Goal: Task Accomplishment & Management: Use online tool/utility

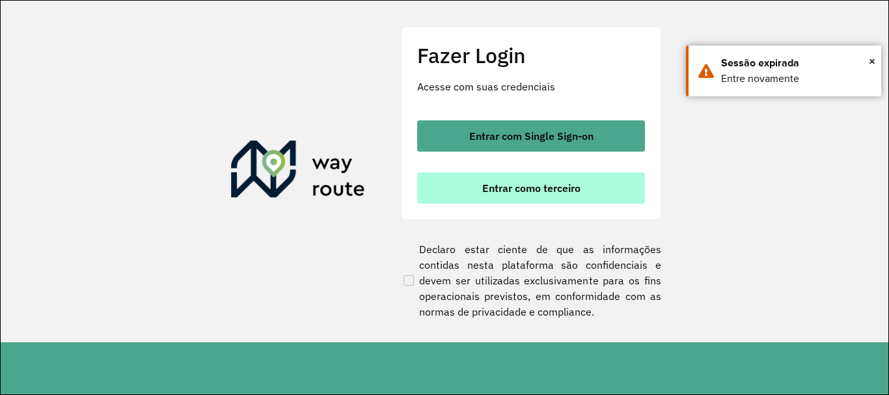
click at [552, 187] on span "Entrar como terceiro" at bounding box center [531, 188] width 98 height 10
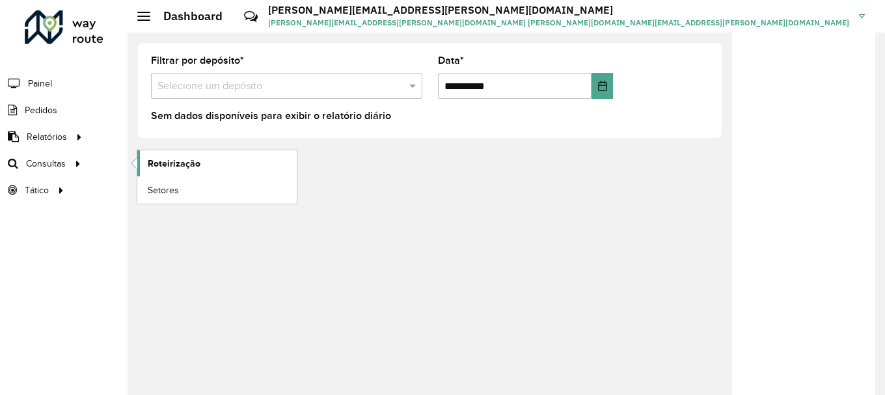
click at [186, 165] on span "Roteirização" at bounding box center [174, 164] width 53 height 14
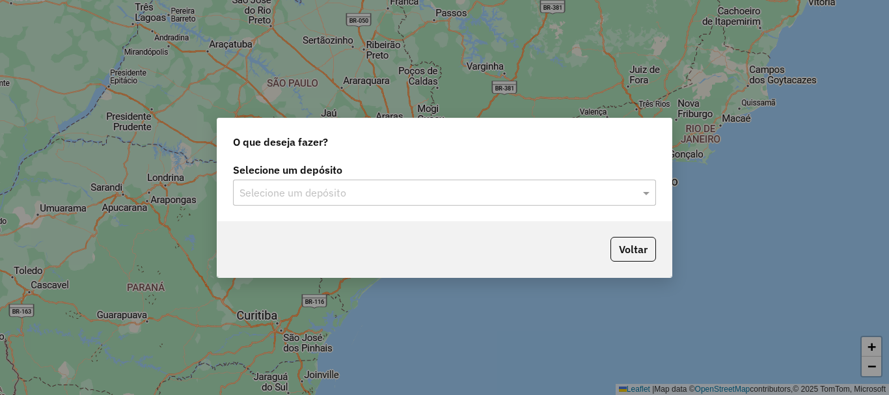
click at [409, 193] on input "text" at bounding box center [431, 193] width 384 height 16
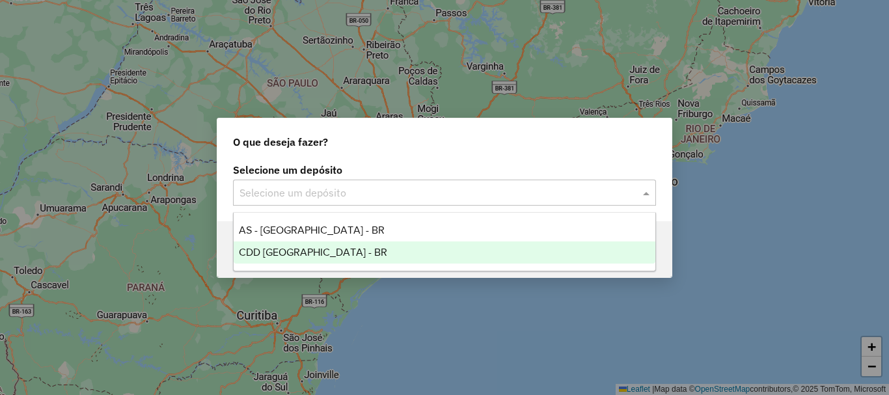
click at [355, 256] on div "CDD [GEOGRAPHIC_DATA] - BR" at bounding box center [445, 252] width 422 height 22
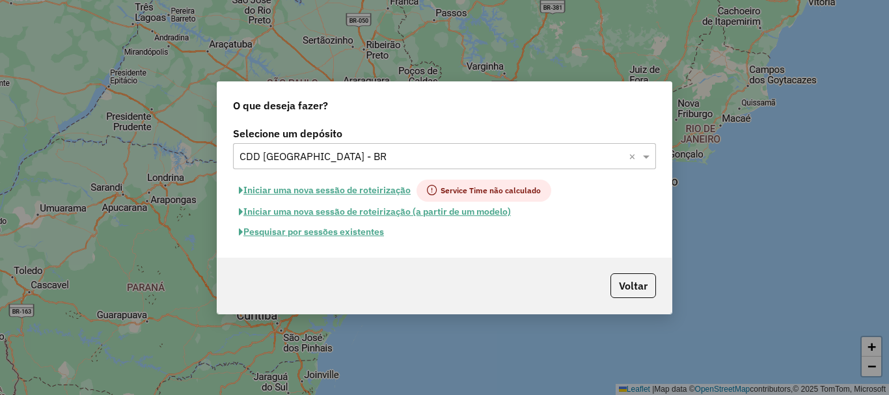
click at [340, 234] on button "Pesquisar por sessões existentes" at bounding box center [311, 232] width 157 height 20
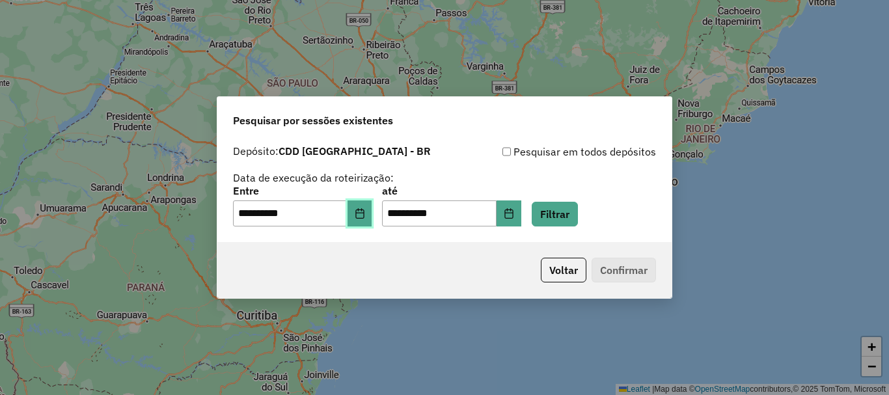
click at [364, 215] on icon "Choose Date" at bounding box center [359, 213] width 8 height 10
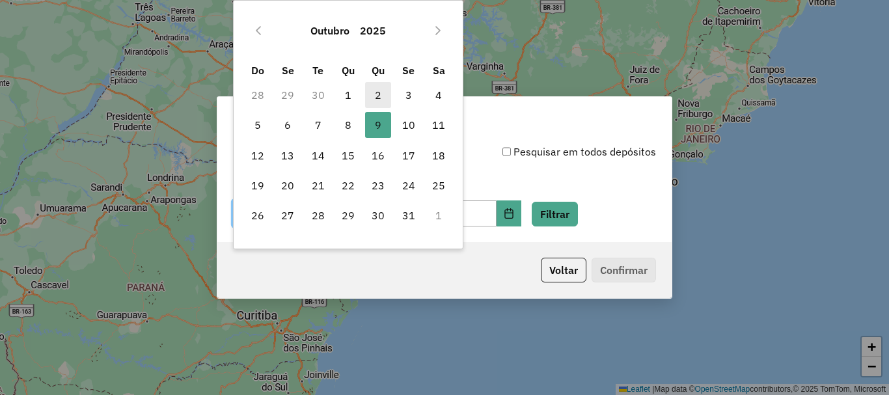
click at [377, 97] on span "2" at bounding box center [378, 95] width 26 height 26
type input "**********"
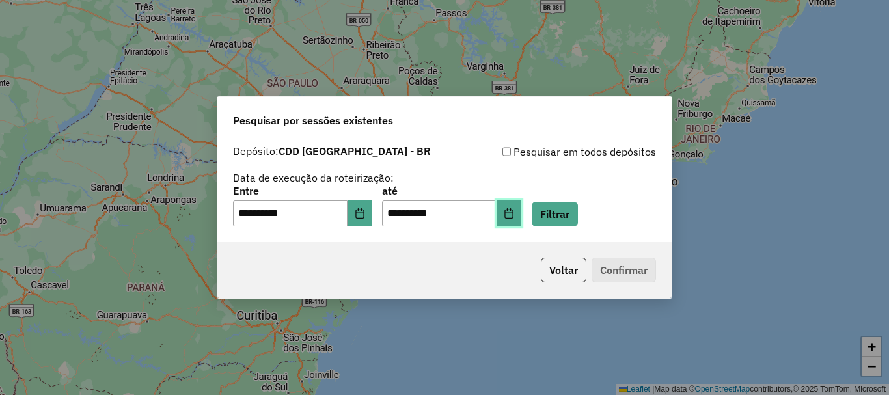
click at [513, 212] on icon "Choose Date" at bounding box center [508, 213] width 8 height 10
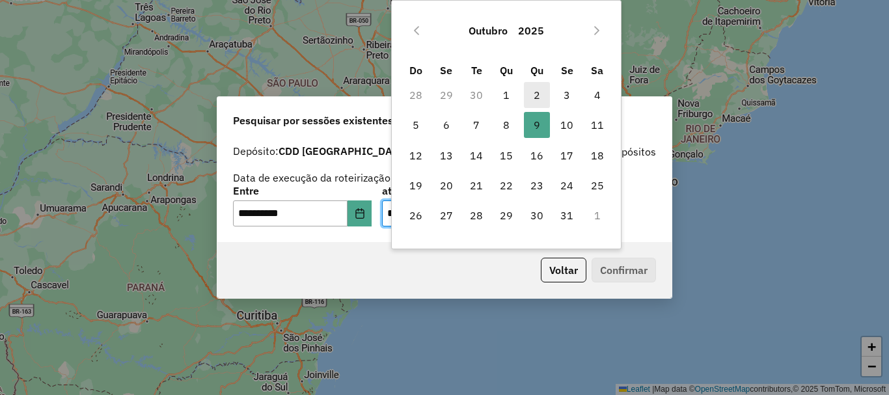
click at [536, 98] on span "2" at bounding box center [537, 95] width 26 height 26
type input "**********"
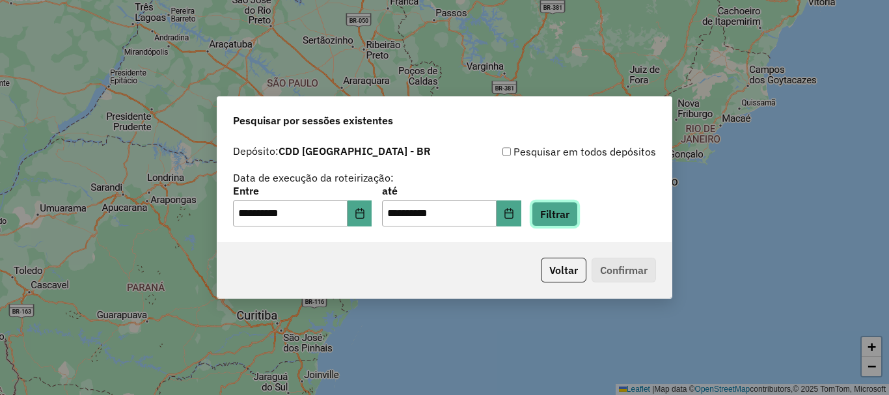
click at [578, 211] on button "Filtrar" at bounding box center [554, 214] width 46 height 25
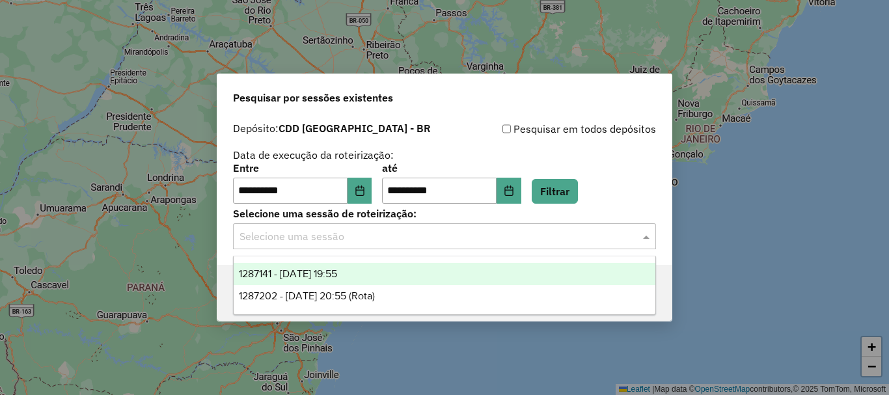
click at [434, 248] on div "Selecione uma sessão" at bounding box center [444, 236] width 423 height 26
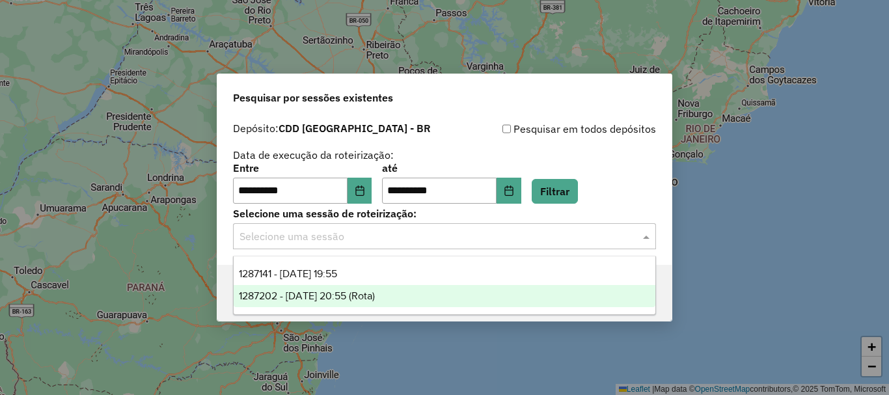
click at [400, 294] on div "1287202 - [DATE] 20:55 (Rota)" at bounding box center [445, 296] width 422 height 22
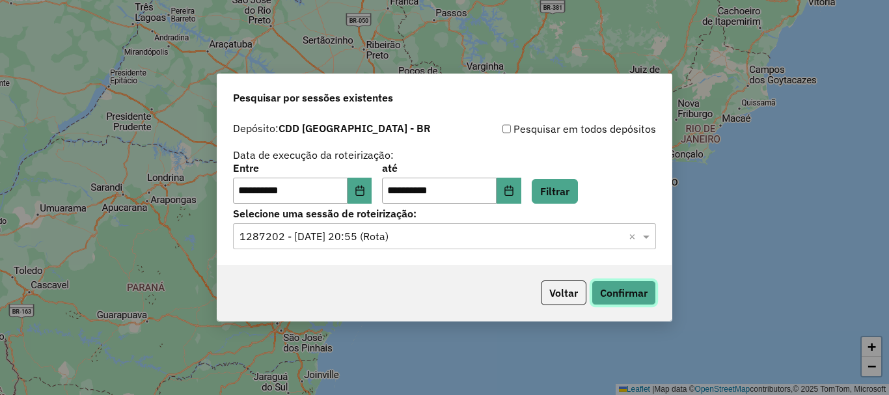
click at [631, 291] on button "Confirmar" at bounding box center [623, 292] width 64 height 25
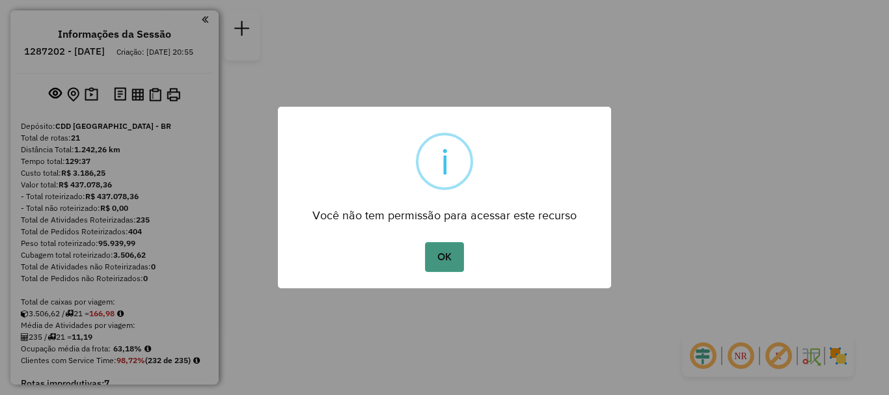
click at [440, 256] on button "OK" at bounding box center [444, 257] width 38 height 30
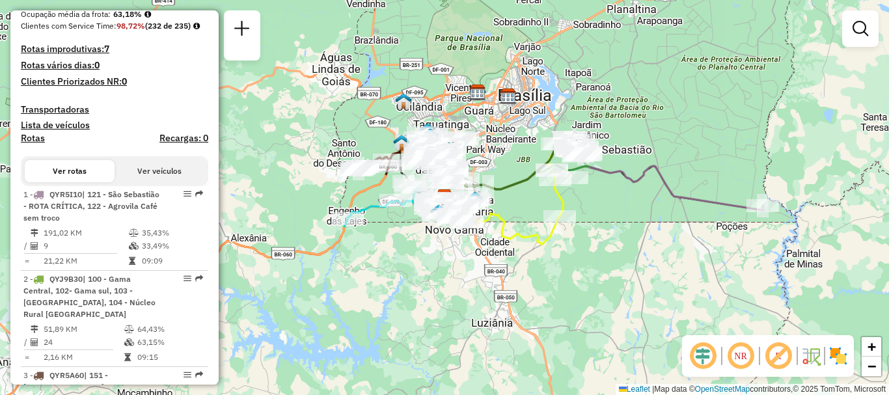
scroll to position [434, 0]
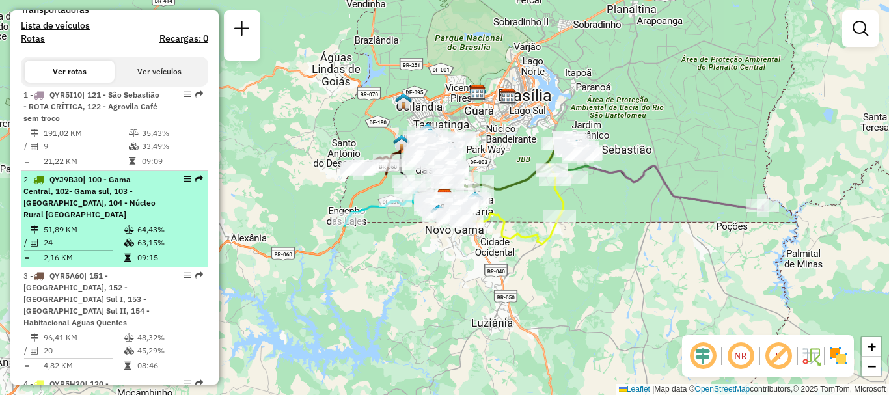
click at [146, 221] on div "2 - QYJ9B30 | 100 - Gama Central, 102- Gama sul, 103 - Gama Oeste, 104 - Núcleo…" at bounding box center [92, 197] width 138 height 47
select select "**********"
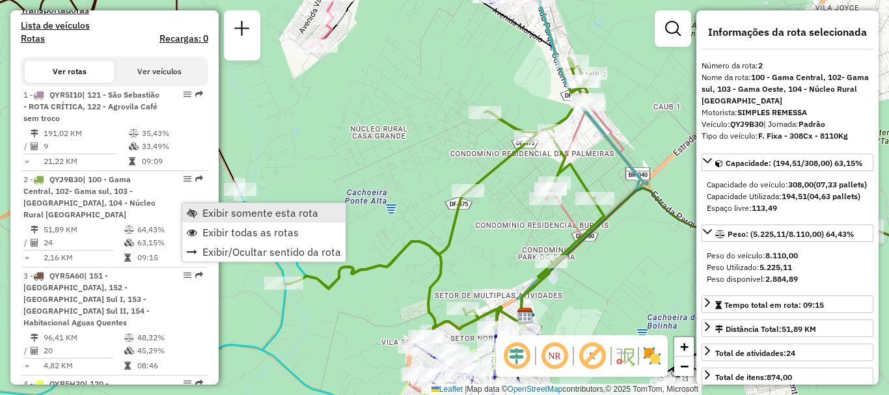
click at [294, 213] on span "Exibir somente esta rota" at bounding box center [260, 213] width 116 height 10
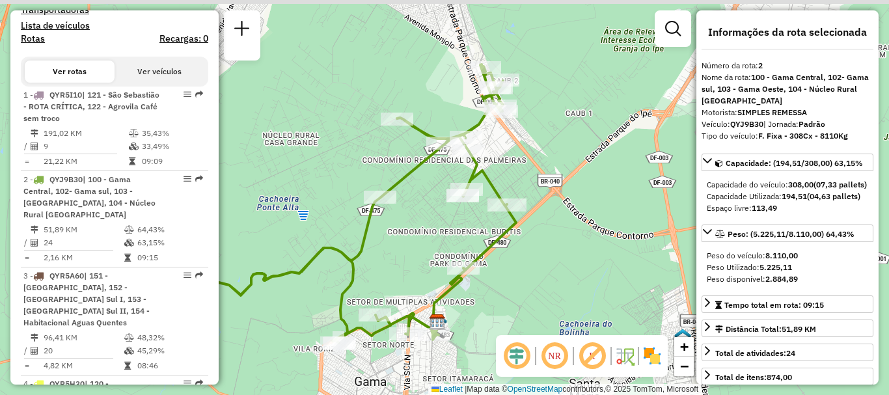
drag, startPoint x: 638, startPoint y: 269, endPoint x: 548, endPoint y: 273, distance: 89.2
click at [550, 276] on div "Janela de atendimento Grade de atendimento Capacidade Transportadoras Veículos …" at bounding box center [444, 197] width 889 height 395
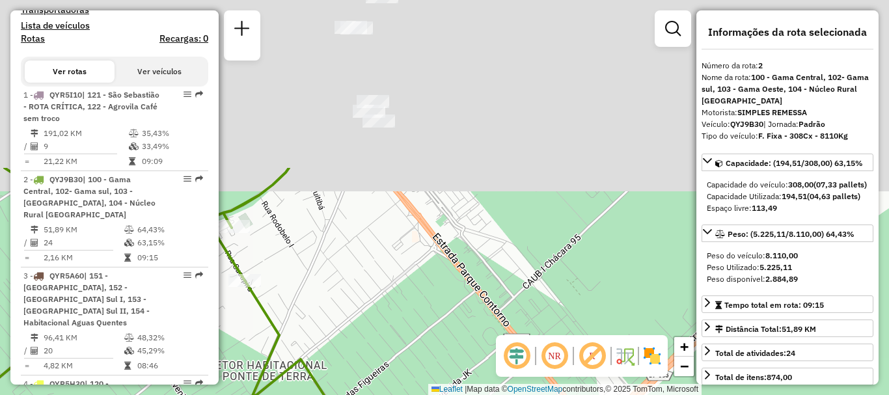
drag, startPoint x: 520, startPoint y: 113, endPoint x: 503, endPoint y: 292, distance: 179.7
click at [503, 306] on div "Janela de atendimento Grade de atendimento Capacidade Transportadoras Veículos …" at bounding box center [444, 197] width 889 height 395
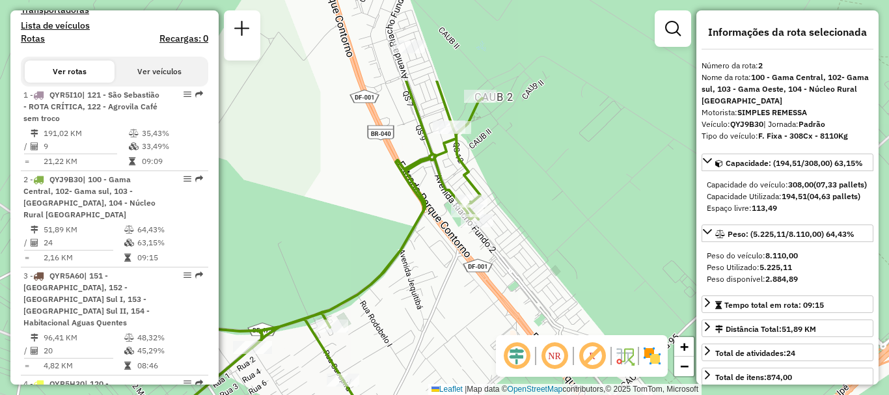
drag, startPoint x: 495, startPoint y: 114, endPoint x: 590, endPoint y: 235, distance: 153.3
click at [590, 235] on div "Janela de atendimento Grade de atendimento Capacidade Transportadoras Veículos …" at bounding box center [444, 197] width 889 height 395
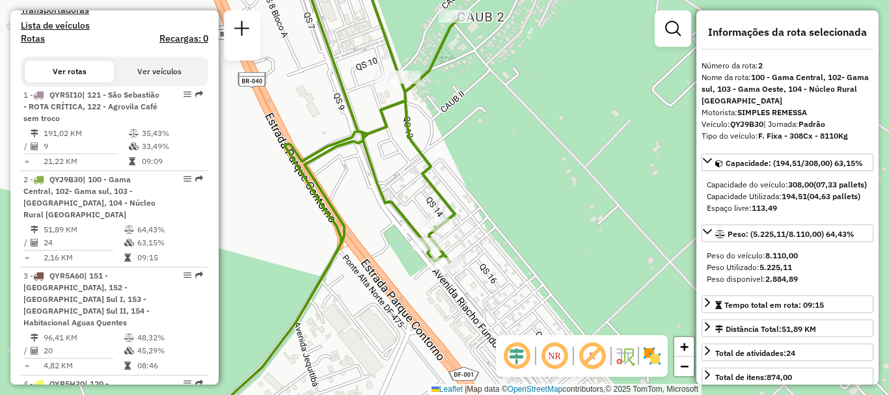
drag, startPoint x: 494, startPoint y: 196, endPoint x: 540, endPoint y: 217, distance: 50.1
click at [540, 217] on div "Janela de atendimento Grade de atendimento Capacidade Transportadoras Veículos …" at bounding box center [444, 197] width 889 height 395
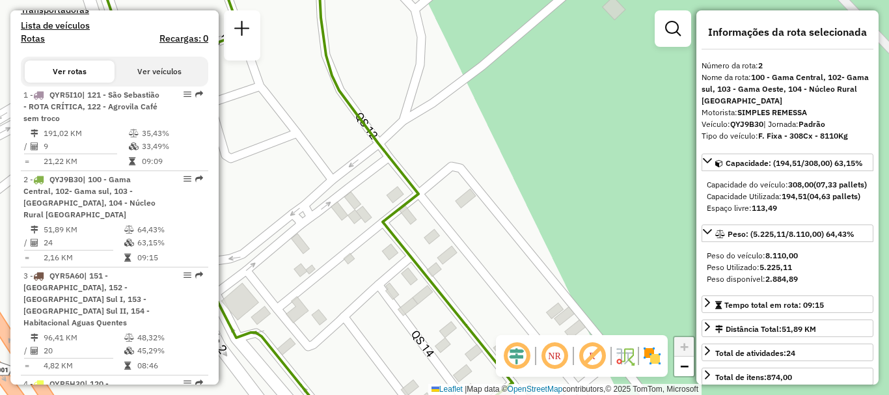
drag, startPoint x: 427, startPoint y: 158, endPoint x: 569, endPoint y: 189, distance: 144.6
click at [569, 189] on div "Janela de atendimento Grade de atendimento Capacidade Transportadoras Veículos …" at bounding box center [444, 197] width 889 height 395
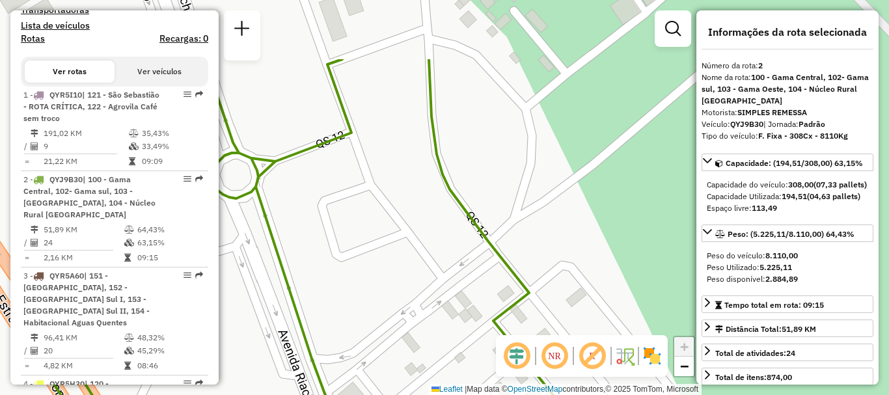
drag, startPoint x: 444, startPoint y: 123, endPoint x: 567, endPoint y: 222, distance: 157.3
click at [567, 222] on div "Janela de atendimento Grade de atendimento Capacidade Transportadoras Veículos …" at bounding box center [444, 197] width 889 height 395
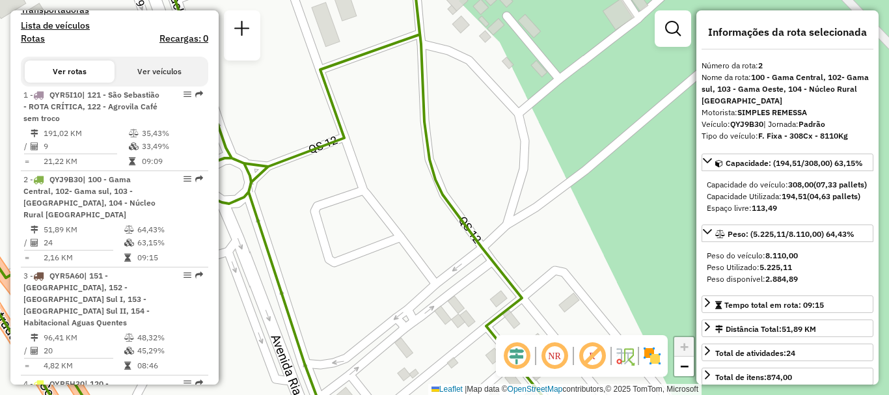
drag, startPoint x: 569, startPoint y: 198, endPoint x: 561, endPoint y: 204, distance: 9.8
click at [561, 204] on div "Janela de atendimento Grade de atendimento Capacidade Transportadoras Veículos …" at bounding box center [444, 197] width 889 height 395
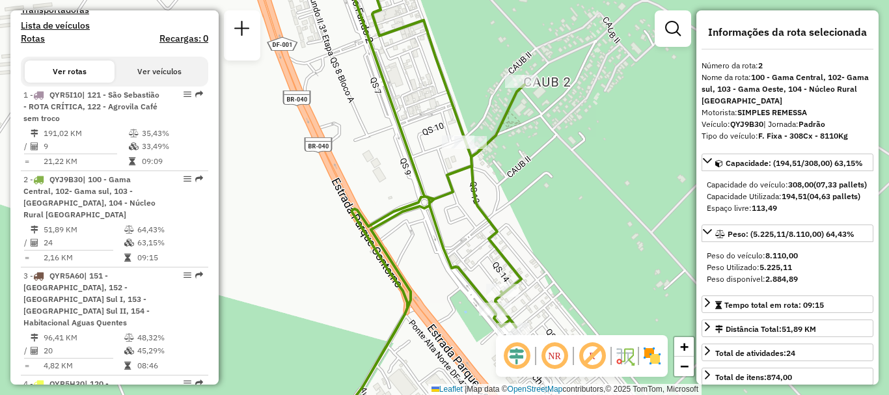
drag, startPoint x: 539, startPoint y: 243, endPoint x: 511, endPoint y: 199, distance: 52.7
click at [535, 232] on div "Janela de atendimento Grade de atendimento Capacidade Transportadoras Veículos …" at bounding box center [444, 197] width 889 height 395
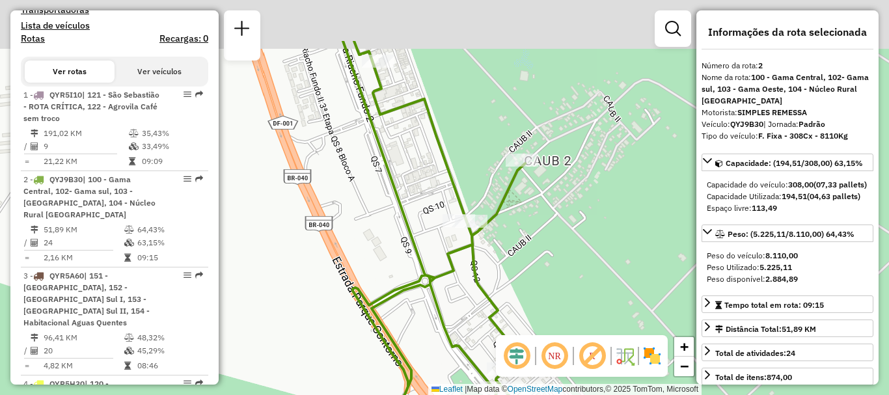
drag, startPoint x: 551, startPoint y: 135, endPoint x: 539, endPoint y: 181, distance: 47.8
click at [551, 215] on div "Janela de atendimento Grade de atendimento Capacidade Transportadoras Veículos …" at bounding box center [444, 197] width 889 height 395
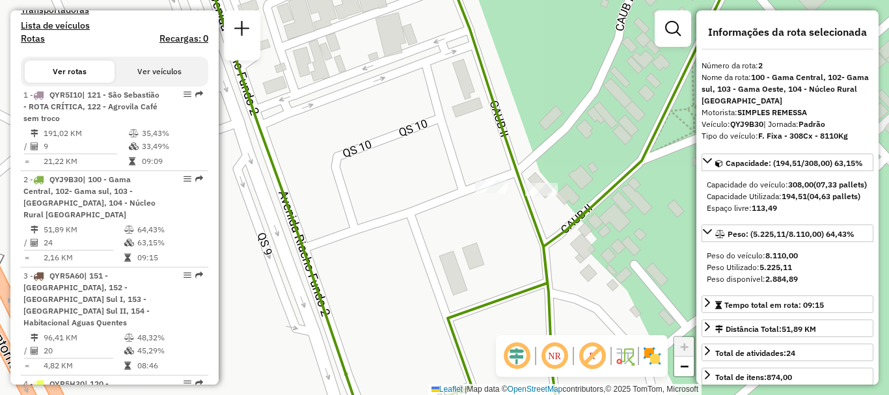
drag, startPoint x: 497, startPoint y: 271, endPoint x: 607, endPoint y: 297, distance: 113.0
click at [607, 297] on div "Janela de atendimento Grade de atendimento Capacidade Transportadoras Veículos …" at bounding box center [444, 197] width 889 height 395
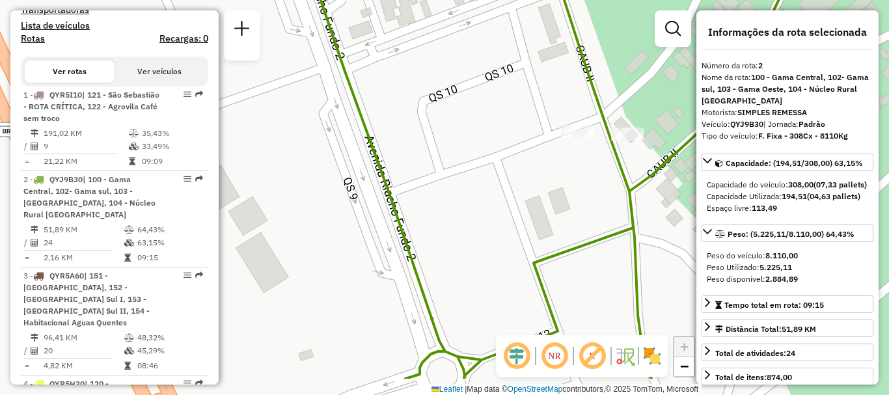
drag, startPoint x: 392, startPoint y: 199, endPoint x: 517, endPoint y: 208, distance: 125.9
click at [477, 144] on div "Janela de atendimento Grade de atendimento Capacidade Transportadoras Veículos …" at bounding box center [444, 197] width 889 height 395
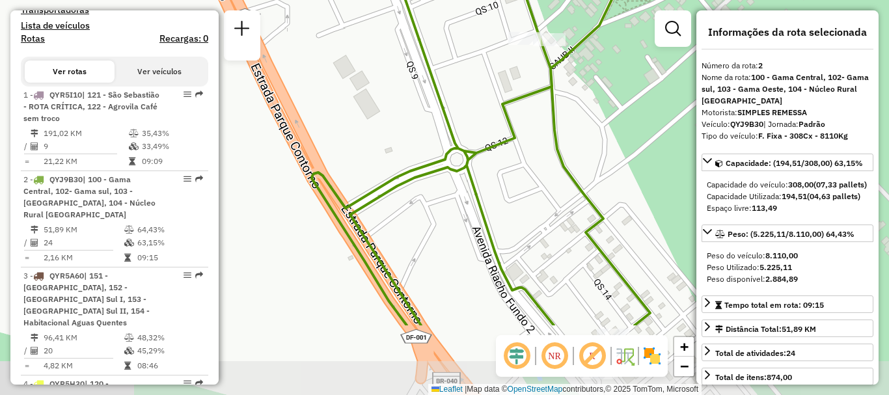
drag, startPoint x: 516, startPoint y: 215, endPoint x: 503, endPoint y: 107, distance: 109.4
click at [503, 107] on icon at bounding box center [484, 89] width 345 height 474
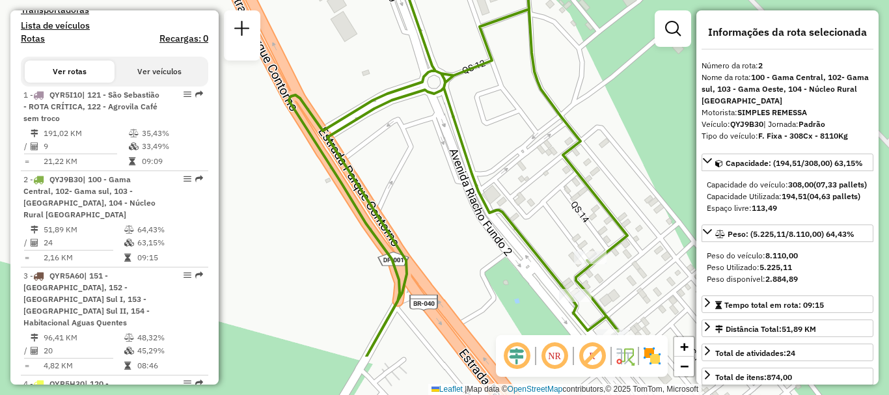
drag, startPoint x: 536, startPoint y: 185, endPoint x: 523, endPoint y: 147, distance: 39.9
click at [513, 107] on div "Janela de atendimento Grade de atendimento Capacidade Transportadoras Veículos …" at bounding box center [444, 197] width 889 height 395
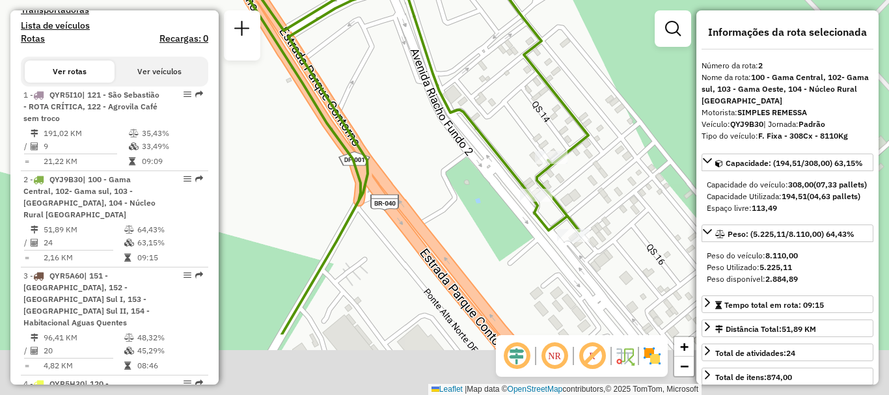
drag, startPoint x: 540, startPoint y: 218, endPoint x: 500, endPoint y: 118, distance: 107.1
click at [500, 118] on div "Janela de atendimento Grade de atendimento Capacidade Transportadoras Veículos …" at bounding box center [444, 197] width 889 height 395
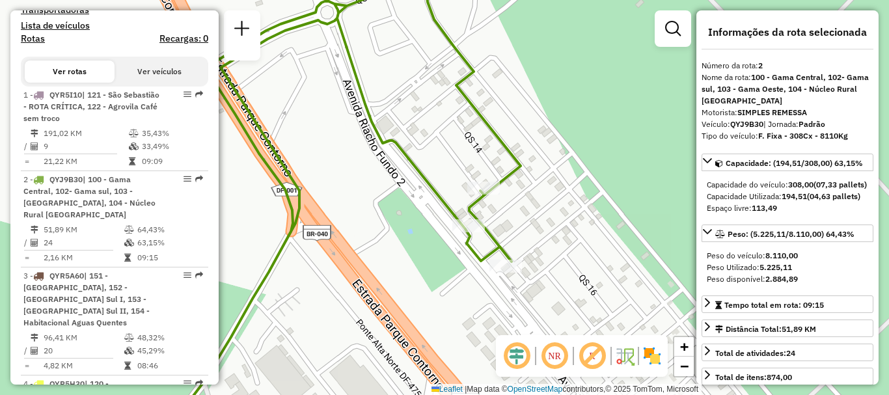
drag, startPoint x: 429, startPoint y: 155, endPoint x: 362, endPoint y: 185, distance: 74.2
click at [362, 185] on div "Janela de atendimento Grade de atendimento Capacidade Transportadoras Veículos …" at bounding box center [444, 197] width 889 height 395
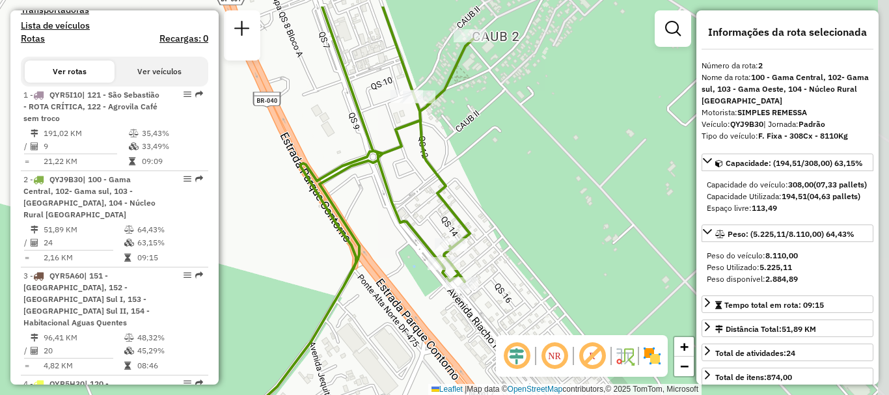
drag, startPoint x: 431, startPoint y: 172, endPoint x: 364, endPoint y: 218, distance: 81.0
click at [364, 218] on div "Janela de atendimento Grade de atendimento Capacidade Transportadoras Veículos …" at bounding box center [444, 197] width 889 height 395
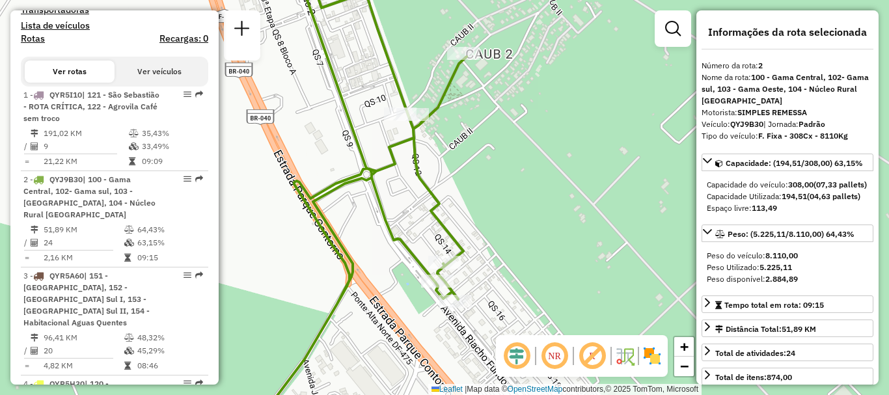
drag, startPoint x: 503, startPoint y: 144, endPoint x: 496, endPoint y: 162, distance: 18.7
click at [496, 162] on div "Janela de atendimento Grade de atendimento Capacidade Transportadoras Veículos …" at bounding box center [444, 197] width 889 height 395
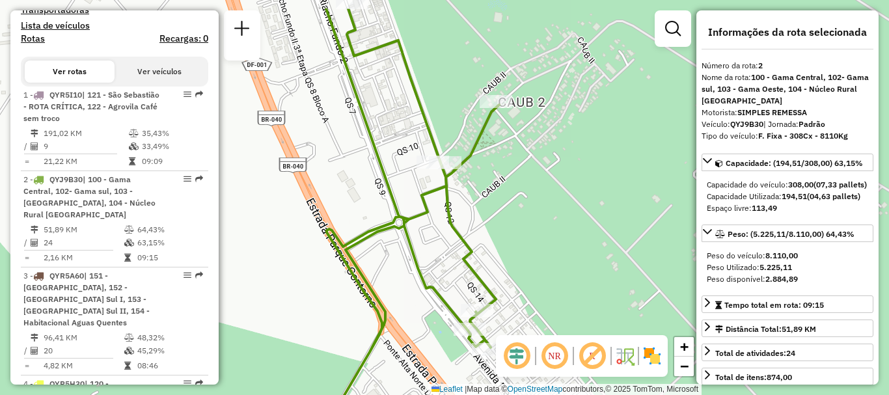
drag, startPoint x: 479, startPoint y: 200, endPoint x: 511, endPoint y: 245, distance: 54.5
click at [511, 247] on div "Janela de atendimento Grade de atendimento Capacidade Transportadoras Veículos …" at bounding box center [444, 197] width 889 height 395
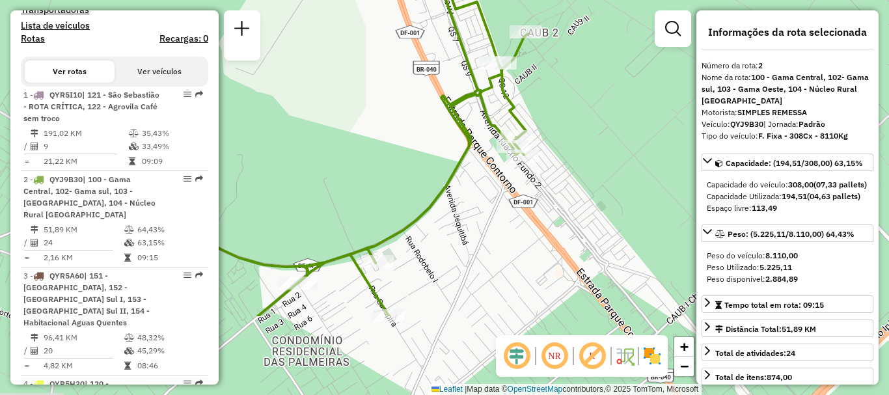
drag, startPoint x: 533, startPoint y: 243, endPoint x: 558, endPoint y: 126, distance: 120.4
click at [558, 126] on div "Janela de atendimento Grade de atendimento Capacidade Transportadoras Veículos …" at bounding box center [444, 197] width 889 height 395
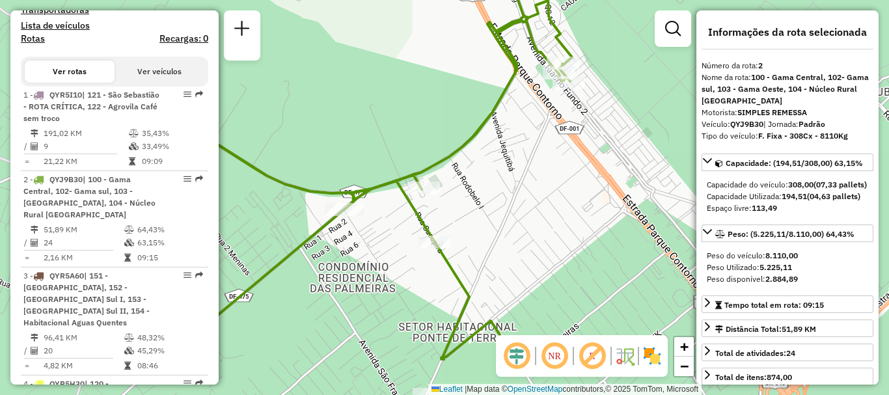
drag, startPoint x: 485, startPoint y: 266, endPoint x: 531, endPoint y: 193, distance: 86.8
click at [531, 193] on div "Janela de atendimento Grade de atendimento Capacidade Transportadoras Veículos …" at bounding box center [444, 197] width 889 height 395
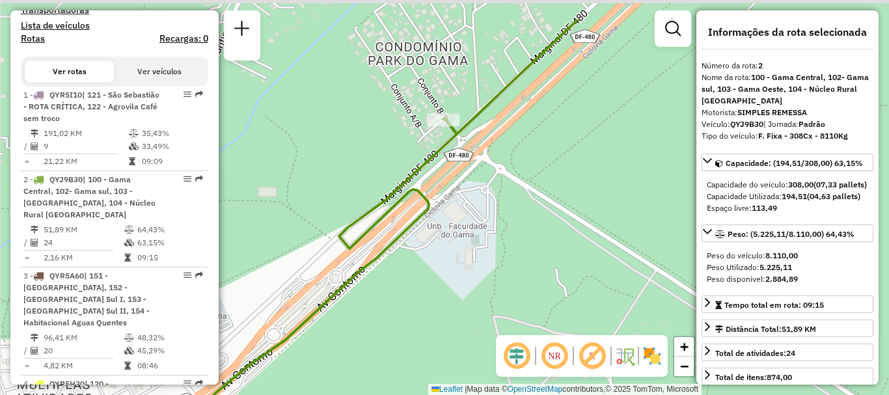
drag, startPoint x: 503, startPoint y: 127, endPoint x: 520, endPoint y: 195, distance: 70.4
click at [520, 195] on div "Rota 2 - Placa QYJ9B30 71047971 - TARJA PRETA DISTRIBU Rota 2 - Placa QYJ9B30 7…" at bounding box center [444, 197] width 889 height 395
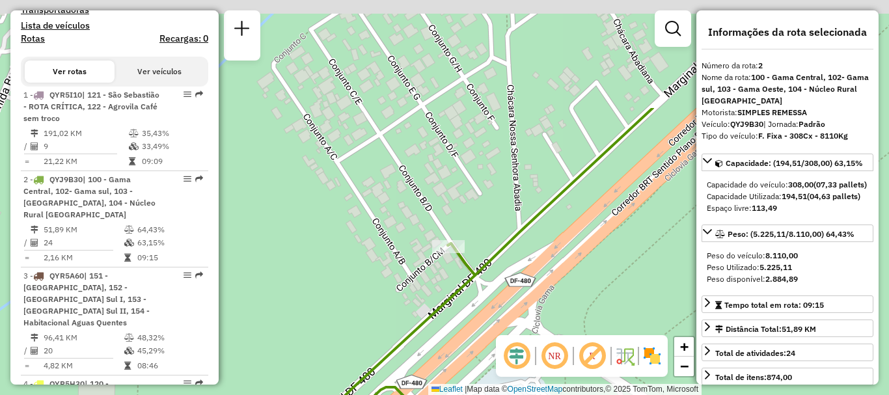
drag, startPoint x: 531, startPoint y: 159, endPoint x: 576, endPoint y: 297, distance: 145.0
click at [586, 306] on div "Rota 2 - Placa QYJ9B30 71047971 - TARJA PRETA DISTRIBU Rota 2 - Placa QYJ9B30 7…" at bounding box center [444, 197] width 889 height 395
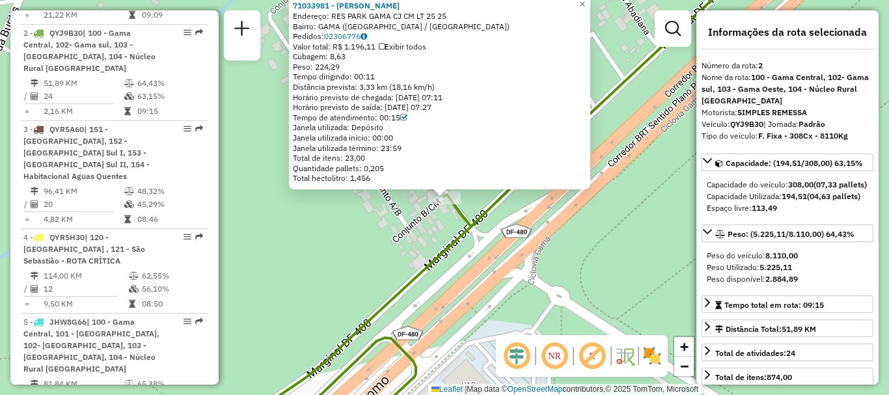
scroll to position [618, 0]
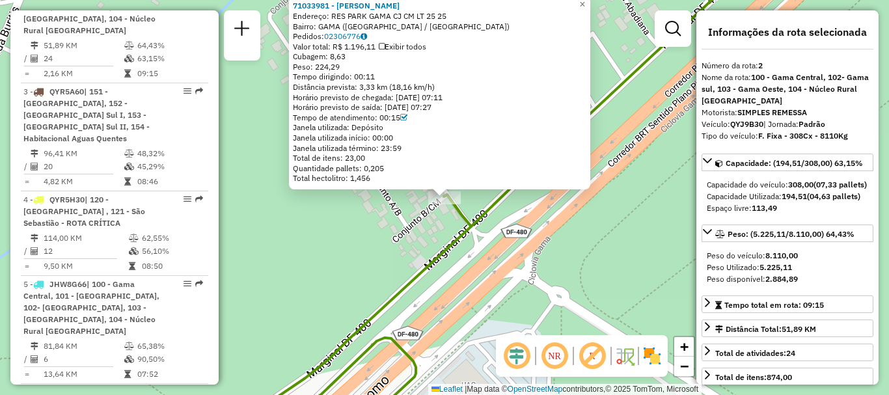
click at [618, 220] on div "71033981 - JOSE NILSON DA SILVA Endereço: RES PARK GAMA CJ CM LT 25 25 Bairro: …" at bounding box center [444, 197] width 889 height 395
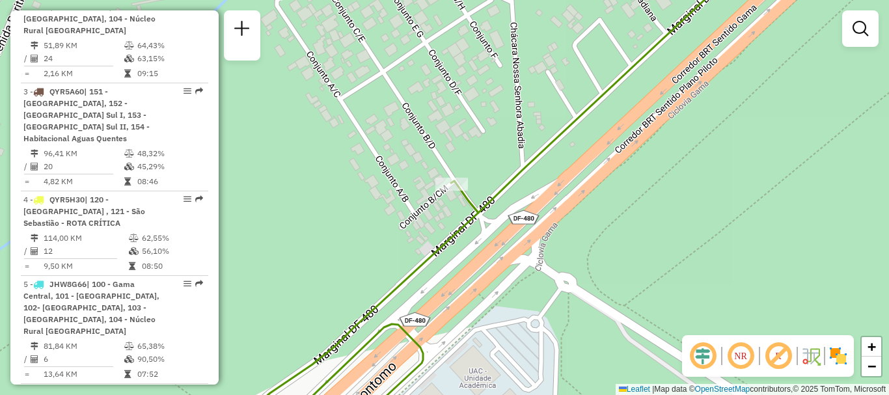
drag, startPoint x: 481, startPoint y: 157, endPoint x: 488, endPoint y: 143, distance: 15.4
click at [488, 143] on div "Janela de atendimento Grade de atendimento Capacidade Transportadoras Veículos …" at bounding box center [444, 197] width 889 height 395
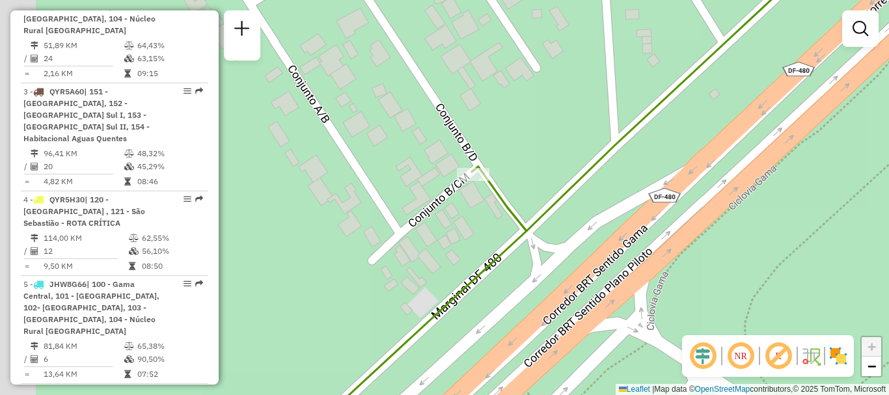
drag, startPoint x: 461, startPoint y: 168, endPoint x: 542, endPoint y: 161, distance: 81.6
click at [542, 161] on div "Janela de atendimento Grade de atendimento Capacidade Transportadoras Veículos …" at bounding box center [444, 197] width 889 height 395
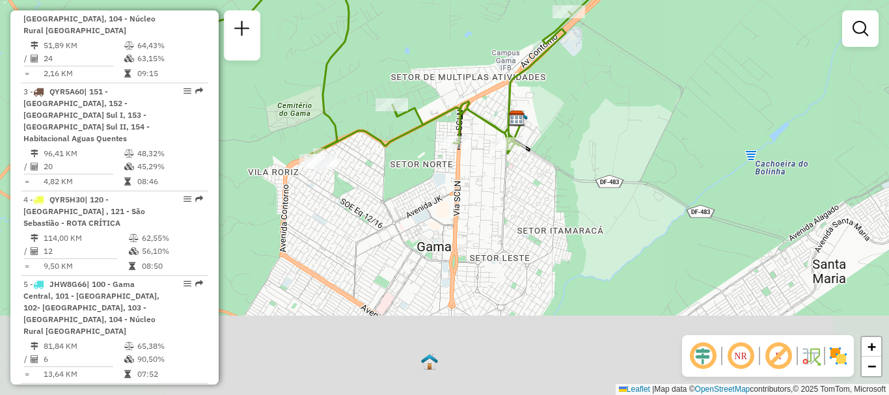
drag, startPoint x: 417, startPoint y: 246, endPoint x: 487, endPoint y: 79, distance: 180.5
click at [487, 79] on div "Janela de atendimento Grade de atendimento Capacidade Transportadoras Veículos …" at bounding box center [444, 197] width 889 height 395
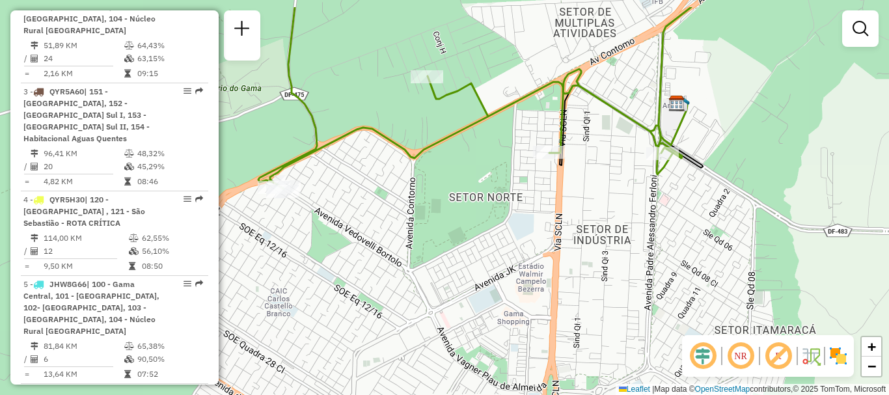
drag, startPoint x: 405, startPoint y: 172, endPoint x: 555, endPoint y: 209, distance: 154.6
click at [572, 226] on div "Janela de atendimento Grade de atendimento Capacidade Transportadoras Veículos …" at bounding box center [444, 197] width 889 height 395
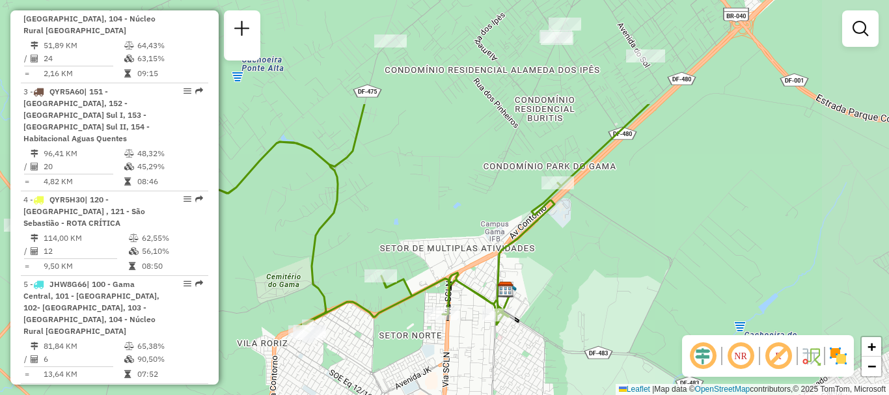
drag, startPoint x: 680, startPoint y: 113, endPoint x: 570, endPoint y: 245, distance: 172.3
click at [569, 274] on div "Janela de atendimento Grade de atendimento Capacidade Transportadoras Veículos …" at bounding box center [444, 197] width 889 height 395
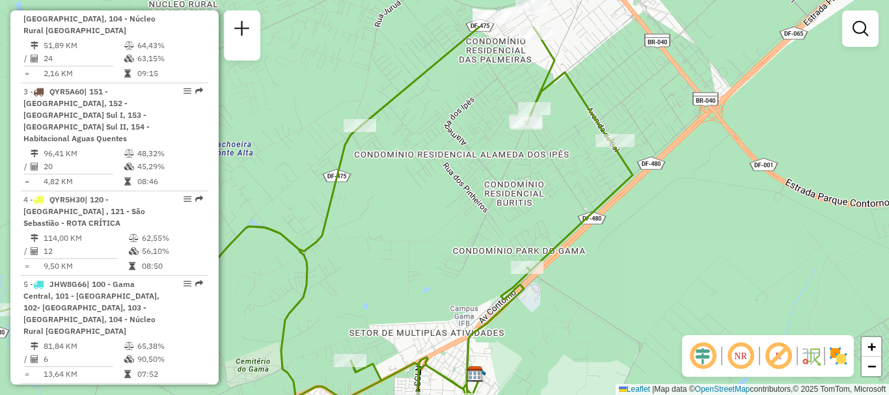
drag, startPoint x: 672, startPoint y: 149, endPoint x: 654, endPoint y: 228, distance: 80.8
click at [654, 228] on div "Janela de atendimento Grade de atendimento Capacidade Transportadoras Veículos …" at bounding box center [444, 197] width 889 height 395
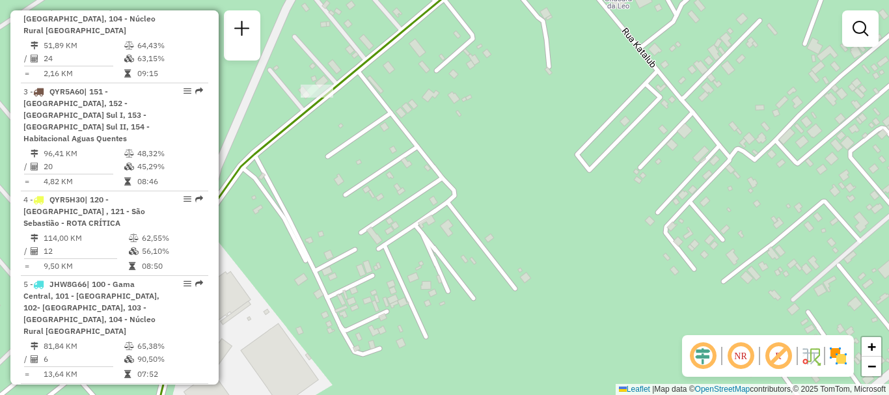
drag, startPoint x: 362, startPoint y: 98, endPoint x: 366, endPoint y: 165, distance: 66.4
click at [366, 165] on div "Janela de atendimento Grade de atendimento Capacidade Transportadoras Veículos …" at bounding box center [444, 197] width 889 height 395
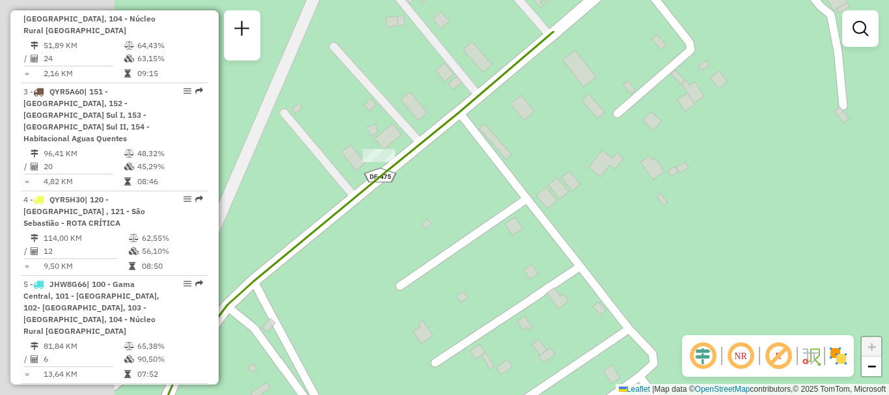
drag, startPoint x: 308, startPoint y: 122, endPoint x: 448, endPoint y: 193, distance: 156.8
click at [448, 193] on div "Janela de atendimento Grade de atendimento Capacidade Transportadoras Veículos …" at bounding box center [444, 197] width 889 height 395
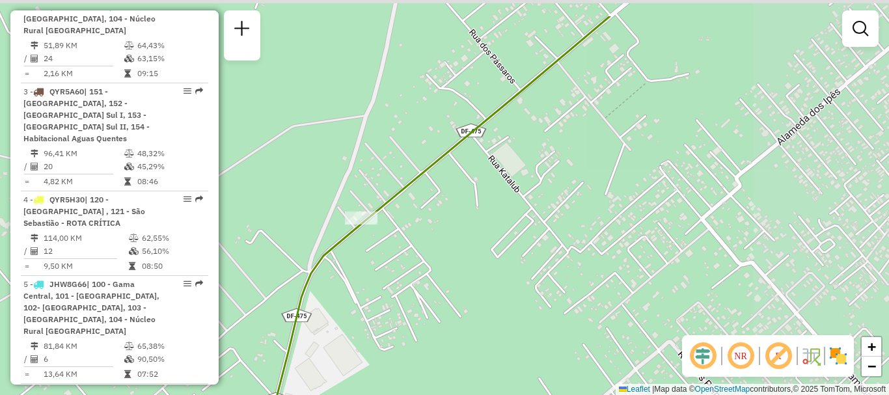
drag, startPoint x: 676, startPoint y: 163, endPoint x: 494, endPoint y: 219, distance: 189.7
click at [495, 219] on div "Janela de atendimento Grade de atendimento Capacidade Transportadoras Veículos …" at bounding box center [444, 197] width 889 height 395
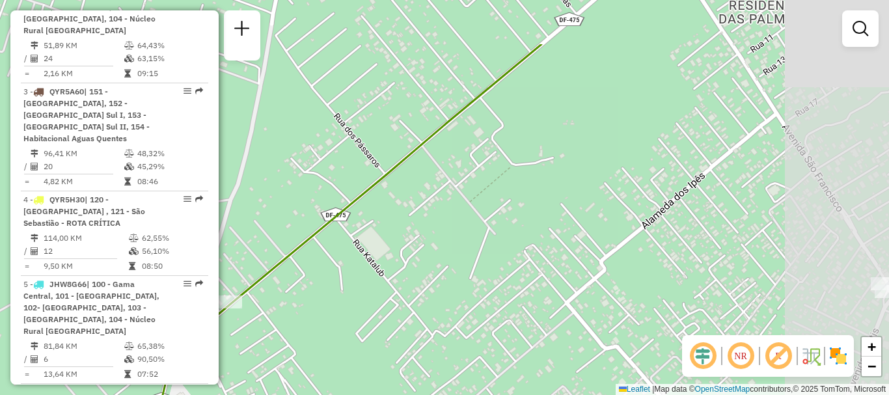
drag, startPoint x: 648, startPoint y: 124, endPoint x: 517, endPoint y: 185, distance: 144.3
click at [509, 209] on div "Janela de atendimento Grade de atendimento Capacidade Transportadoras Veículos …" at bounding box center [444, 197] width 889 height 395
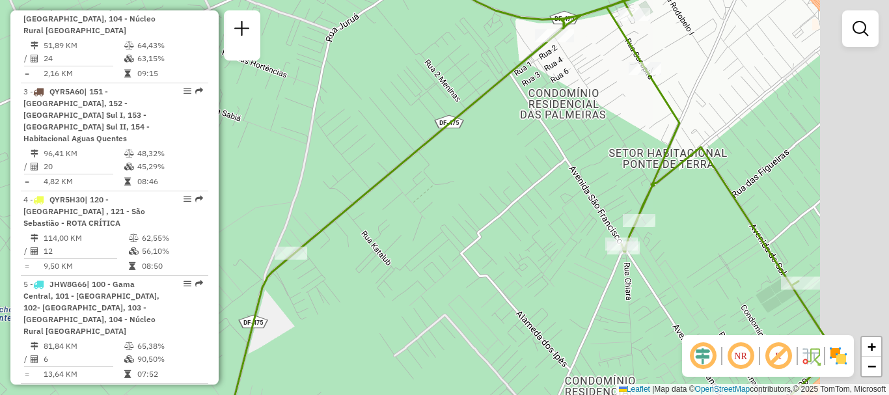
drag, startPoint x: 613, startPoint y: 151, endPoint x: 487, endPoint y: 173, distance: 128.1
click at [487, 173] on div "Janela de atendimento Grade de atendimento Capacidade Transportadoras Veículos …" at bounding box center [444, 197] width 889 height 395
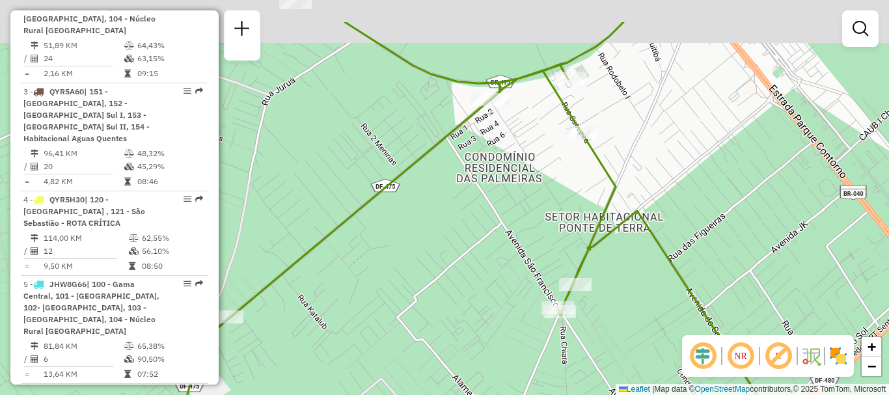
drag, startPoint x: 552, startPoint y: 136, endPoint x: 522, endPoint y: 198, distance: 68.7
click at [522, 198] on div "Janela de atendimento Grade de atendimento Capacidade Transportadoras Veículos …" at bounding box center [444, 197] width 889 height 395
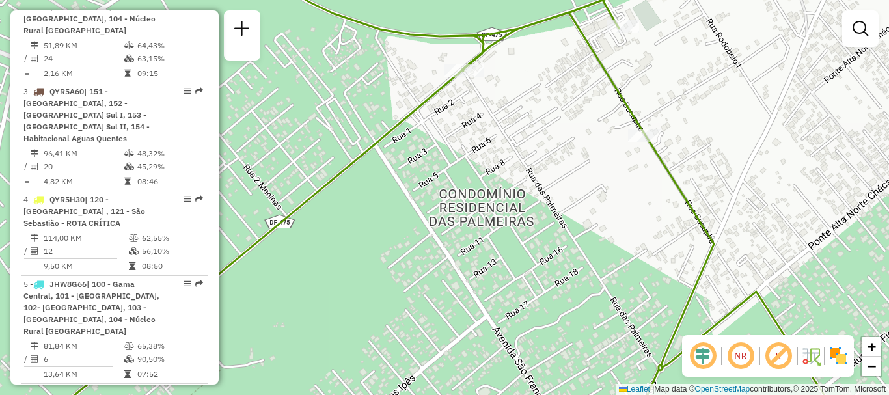
drag, startPoint x: 496, startPoint y: 84, endPoint x: 496, endPoint y: 96, distance: 11.7
click at [496, 96] on div "Janela de atendimento Grade de atendimento Capacidade Transportadoras Veículos …" at bounding box center [444, 197] width 889 height 395
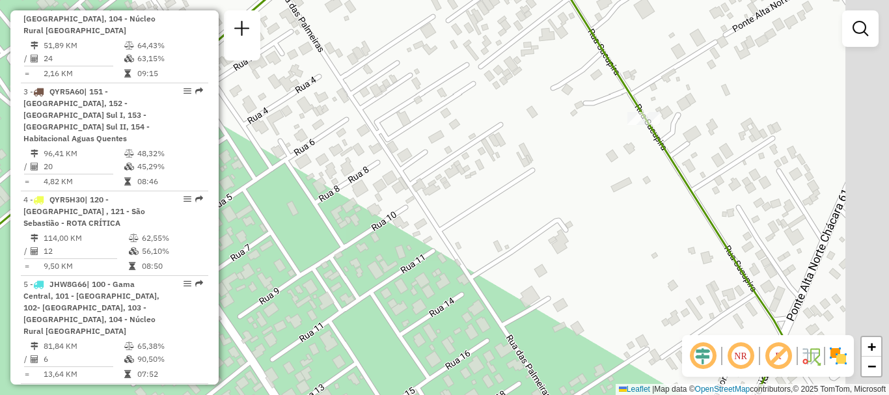
drag, startPoint x: 597, startPoint y: 158, endPoint x: 469, endPoint y: 109, distance: 136.8
click at [469, 109] on div "Janela de atendimento Grade de atendimento Capacidade Transportadoras Veículos …" at bounding box center [444, 197] width 889 height 395
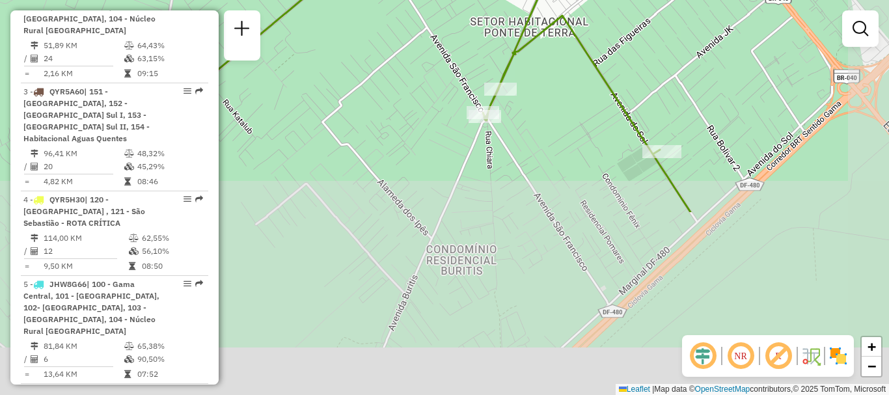
drag, startPoint x: 676, startPoint y: 269, endPoint x: 562, endPoint y: 47, distance: 249.3
click at [562, 47] on div "Janela de atendimento Grade de atendimento Capacidade Transportadoras Veículos …" at bounding box center [444, 197] width 889 height 395
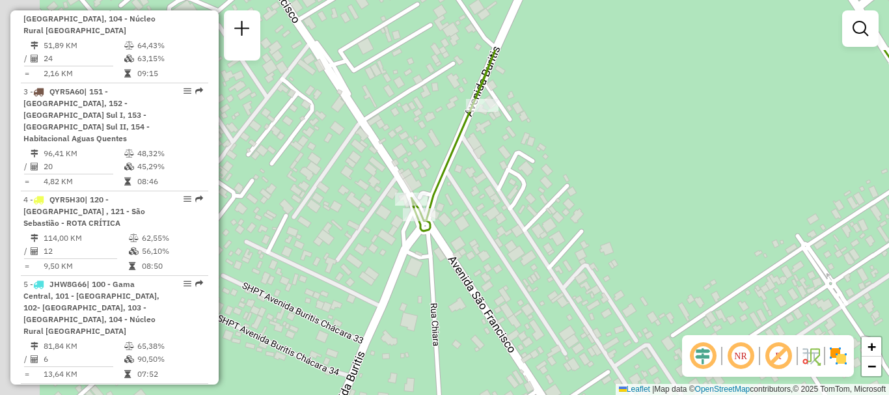
drag, startPoint x: 490, startPoint y: 86, endPoint x: 529, endPoint y: 159, distance: 82.7
click at [531, 175] on div "Janela de atendimento Grade de atendimento Capacidade Transportadoras Veículos …" at bounding box center [444, 197] width 889 height 395
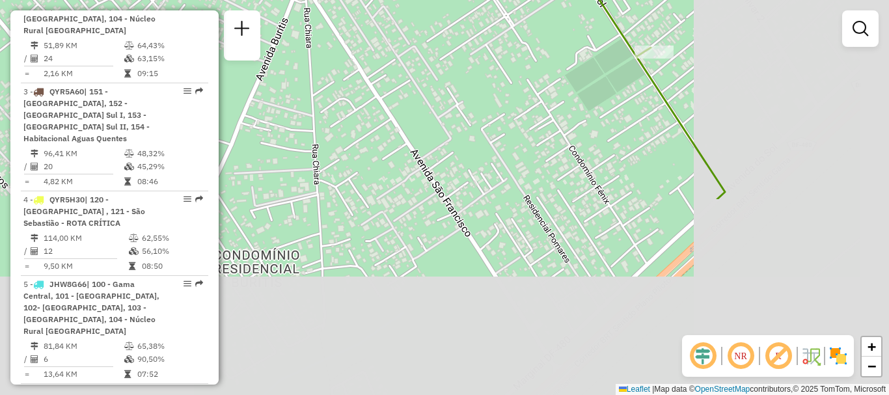
drag, startPoint x: 615, startPoint y: 248, endPoint x: 413, endPoint y: 7, distance: 314.0
click at [413, 7] on div "Janela de atendimento Grade de atendimento Capacidade Transportadoras Veículos …" at bounding box center [444, 197] width 889 height 395
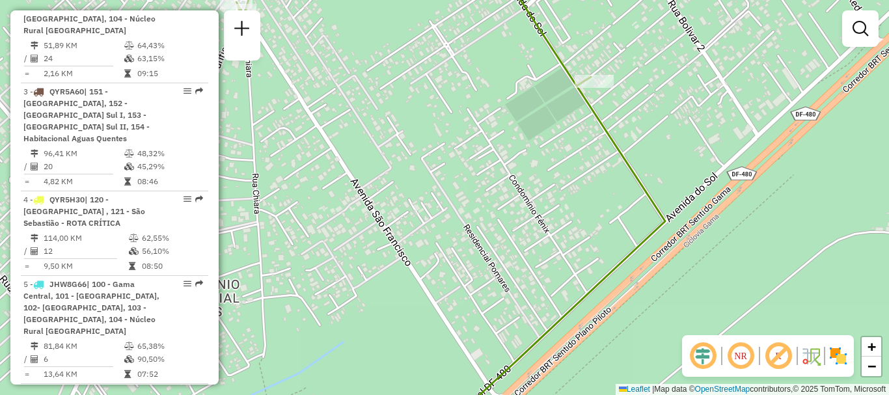
drag, startPoint x: 623, startPoint y: 113, endPoint x: 536, endPoint y: 174, distance: 106.9
click at [537, 176] on div "Janela de atendimento Grade de atendimento Capacidade Transportadoras Veículos …" at bounding box center [444, 197] width 889 height 395
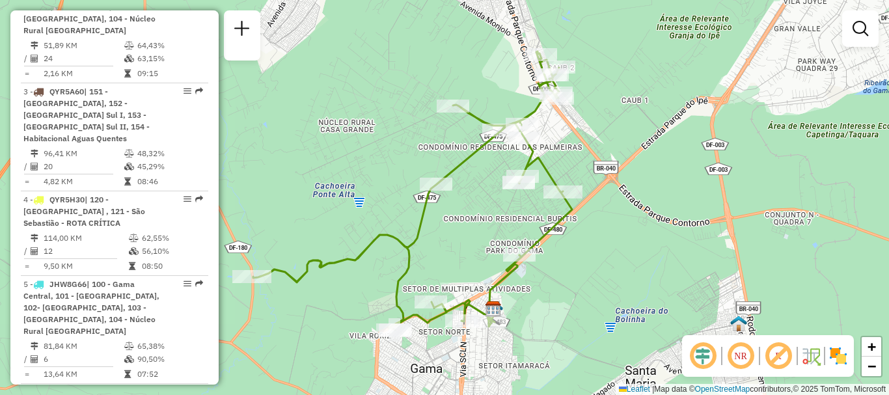
drag, startPoint x: 673, startPoint y: 200, endPoint x: 656, endPoint y: 228, distance: 32.7
click at [656, 228] on div "Janela de atendimento Grade de atendimento Capacidade Transportadoras Veículos …" at bounding box center [444, 197] width 889 height 395
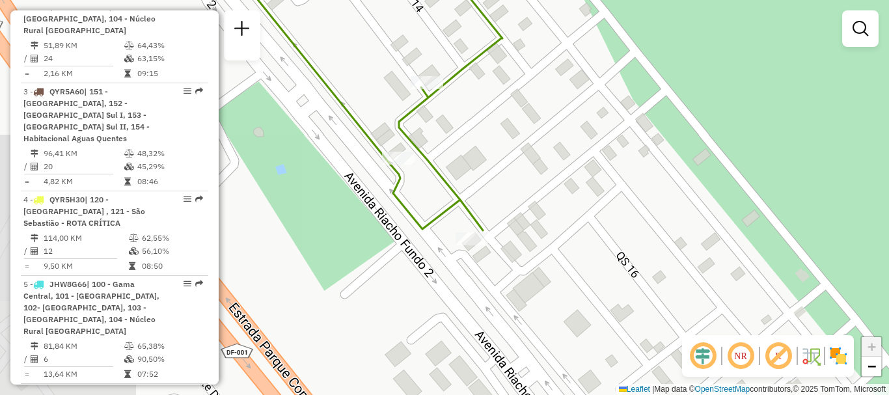
drag, startPoint x: 457, startPoint y: 138, endPoint x: 615, endPoint y: 105, distance: 161.5
click at [615, 105] on div "Janela de atendimento Grade de atendimento Capacidade Transportadoras Veículos …" at bounding box center [444, 197] width 889 height 395
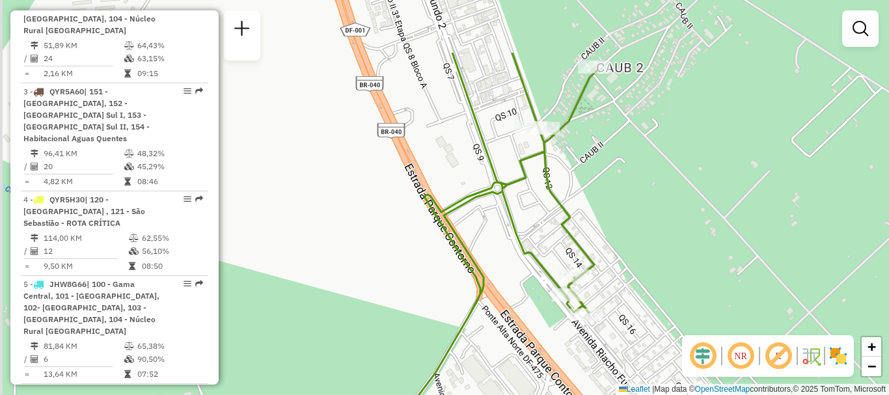
drag, startPoint x: 591, startPoint y: 109, endPoint x: 567, endPoint y: 179, distance: 73.4
click at [617, 202] on div "Janela de atendimento Grade de atendimento Capacidade Transportadoras Veículos …" at bounding box center [444, 197] width 889 height 395
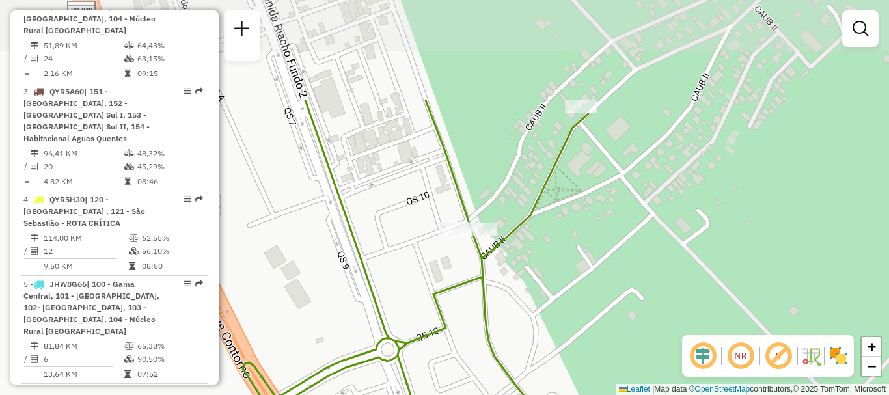
drag, startPoint x: 650, startPoint y: 55, endPoint x: 595, endPoint y: 195, distance: 150.4
click at [595, 195] on div "Janela de atendimento Grade de atendimento Capacidade Transportadoras Veículos …" at bounding box center [444, 197] width 889 height 395
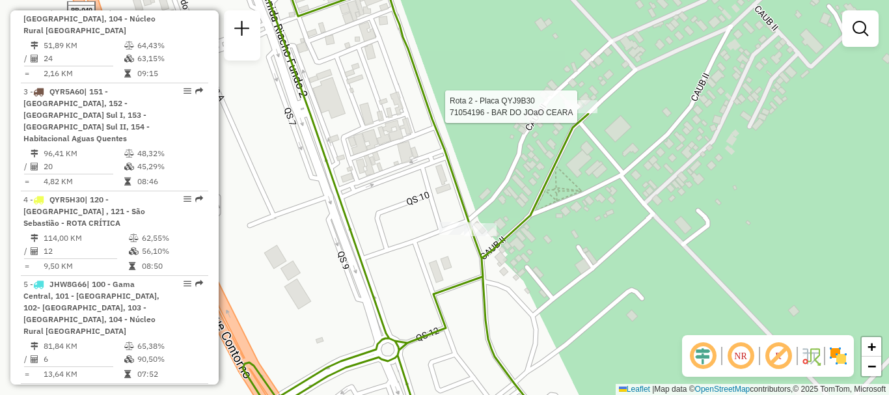
select select "**********"
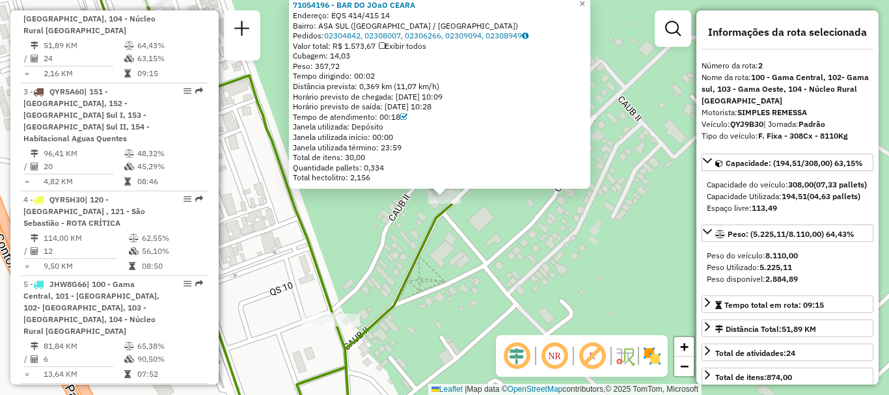
drag, startPoint x: 616, startPoint y: 222, endPoint x: 601, endPoint y: 227, distance: 15.6
click at [614, 224] on div "71054196 - BAR DO JOaO CEARA Endereço: EQS 414/415 14 Bairro: ASA SUL (BRASILIA…" at bounding box center [444, 197] width 889 height 395
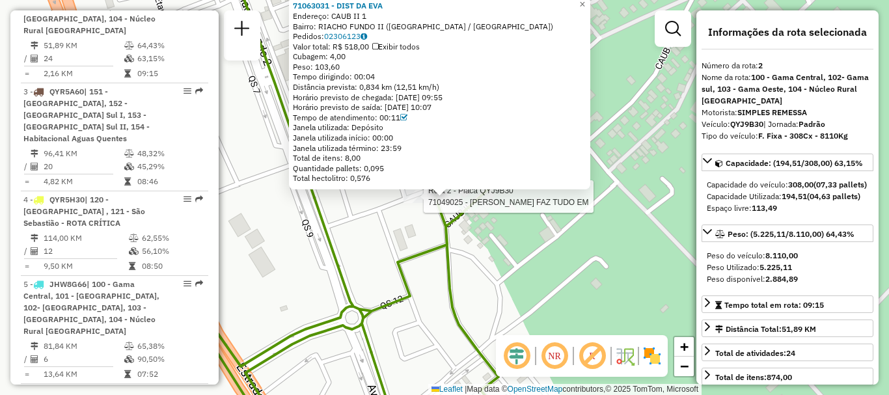
click at [417, 203] on div at bounding box center [419, 196] width 33 height 13
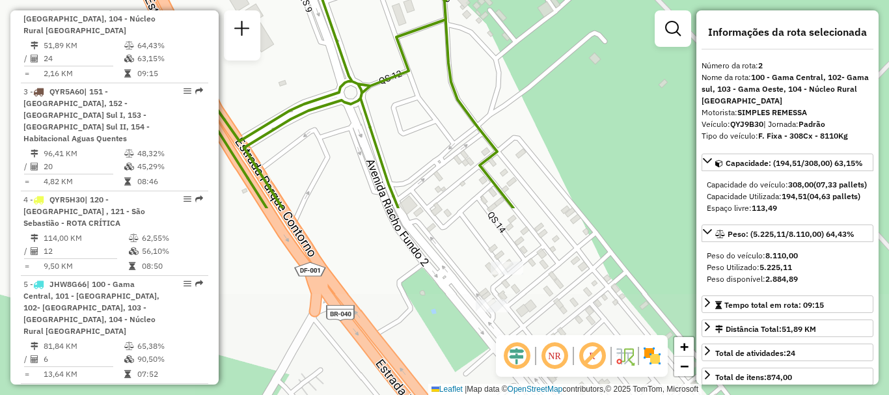
drag, startPoint x: 544, startPoint y: 289, endPoint x: 515, endPoint y: 45, distance: 245.8
click at [515, 45] on div "71049025 - RODRIGO FAZ TUDO EM Endereço: CAUB II 5 Bairro: RIACHO FUNDO II (BRA…" at bounding box center [444, 197] width 889 height 395
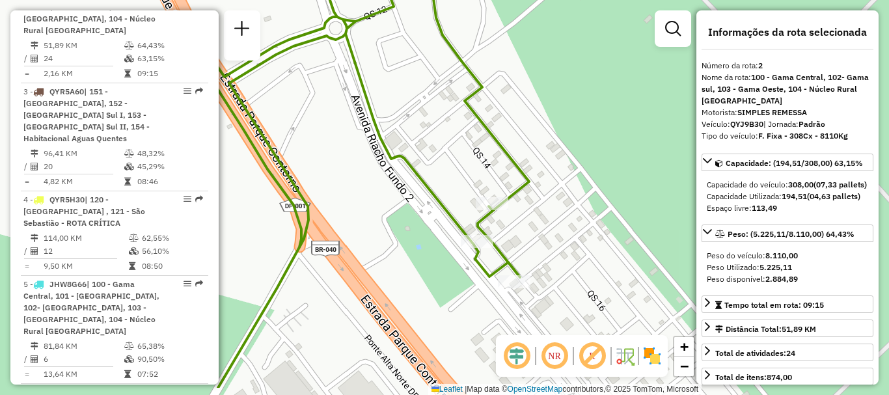
drag, startPoint x: 570, startPoint y: 249, endPoint x: 551, endPoint y: 176, distance: 75.3
click at [551, 176] on div "71049025 - RODRIGO FAZ TUDO EM Endereço: CAUB II 5 Bairro: RIACHO FUNDO II (BRA…" at bounding box center [444, 197] width 889 height 395
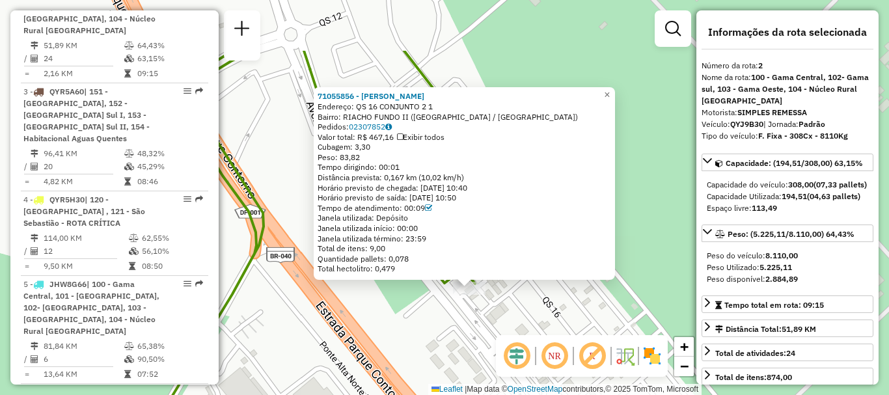
drag, startPoint x: 535, startPoint y: 232, endPoint x: 539, endPoint y: 198, distance: 34.7
click at [559, 315] on div "71055856 - EDILSON MAGALHÃES Endereço: QS 16 CONJUNTO 2 1 Bairro: RIACHO FUNDO …" at bounding box center [444, 197] width 889 height 395
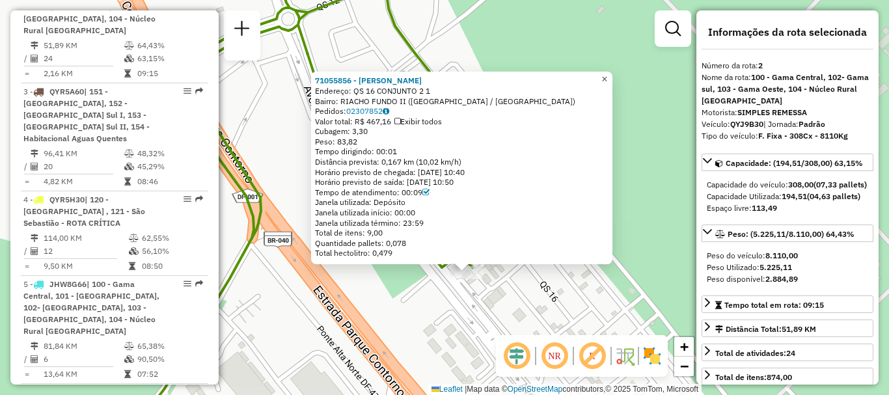
click at [607, 75] on span "×" at bounding box center [604, 79] width 6 height 11
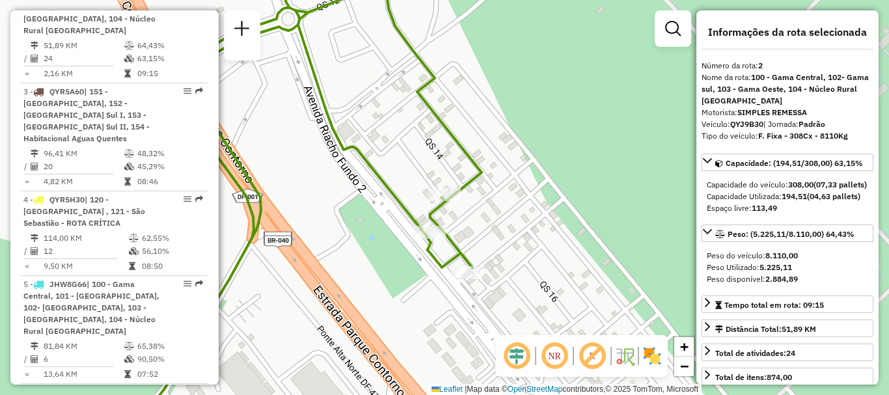
drag, startPoint x: 531, startPoint y: 146, endPoint x: 539, endPoint y: 169, distance: 24.7
click at [539, 169] on div "Janela de atendimento Grade de atendimento Capacidade Transportadoras Veículos …" at bounding box center [444, 197] width 889 height 395
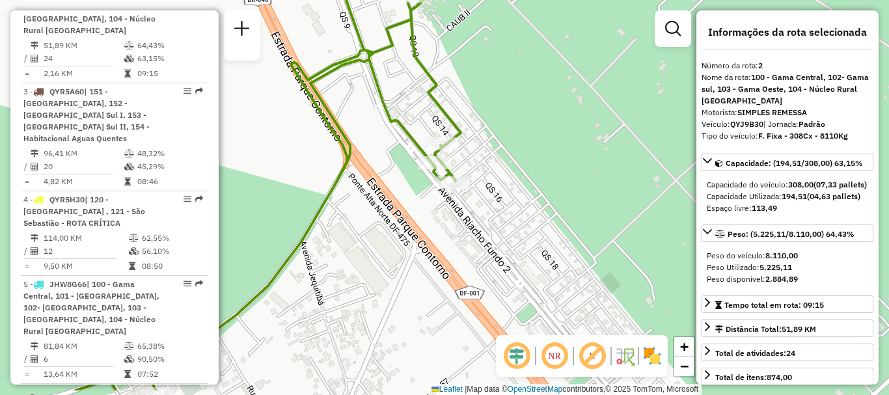
drag, startPoint x: 544, startPoint y: 185, endPoint x: 515, endPoint y: 141, distance: 52.9
click at [515, 141] on div "Janela de atendimento Grade de atendimento Capacidade Transportadoras Veículos …" at bounding box center [444, 197] width 889 height 395
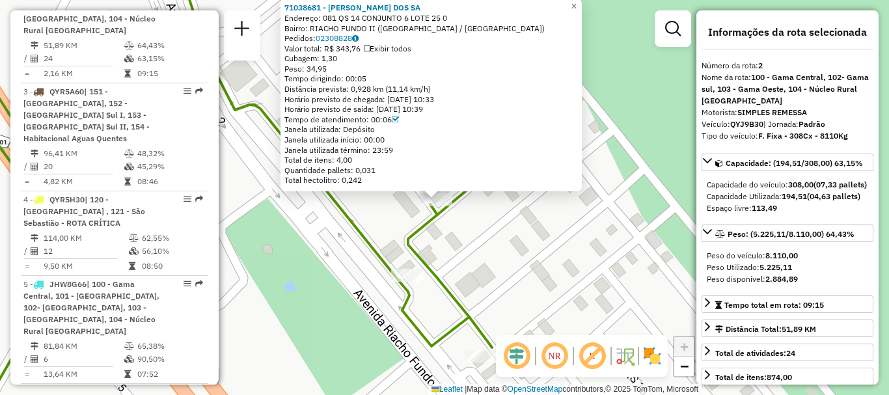
drag, startPoint x: 637, startPoint y: 127, endPoint x: 628, endPoint y: 129, distance: 8.8
click at [628, 129] on div "71038681 - MARCINO NUNES DOS SA Endereço: 081 QS 14 CONJUNTO 6 LOTE 25 0 Bairro…" at bounding box center [444, 197] width 889 height 395
click at [628, 357] on img at bounding box center [624, 355] width 21 height 21
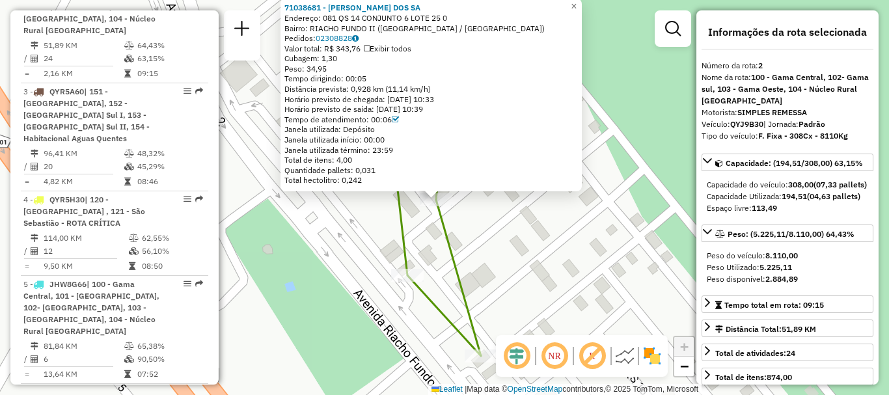
click at [628, 357] on img at bounding box center [624, 355] width 21 height 21
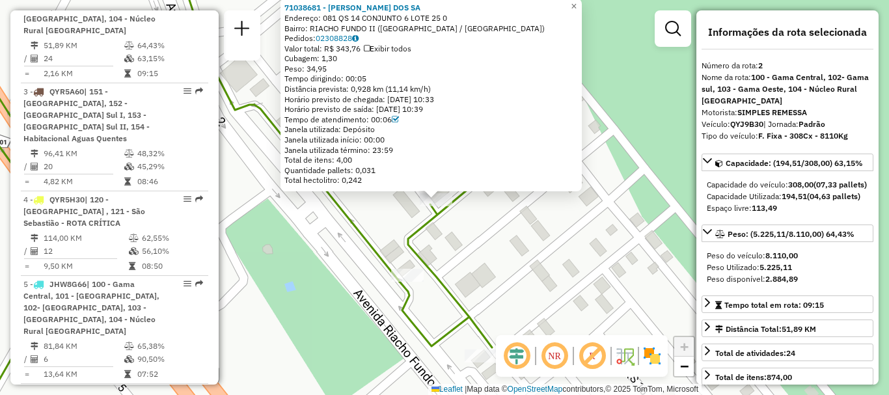
click at [619, 180] on div "71038681 - MARCINO NUNES DOS SA Endereço: 081 QS 14 CONJUNTO 6 LOTE 25 0 Bairro…" at bounding box center [444, 197] width 889 height 395
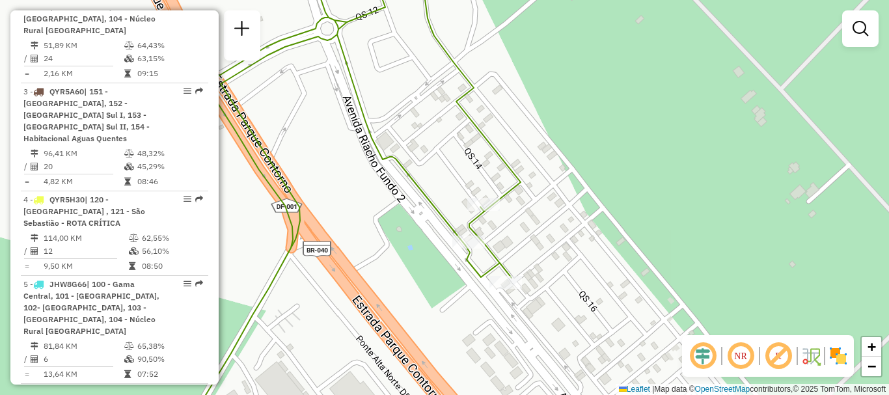
click at [584, 185] on div "Janela de atendimento Grade de atendimento Capacidade Transportadoras Veículos …" at bounding box center [444, 197] width 889 height 395
select select "**********"
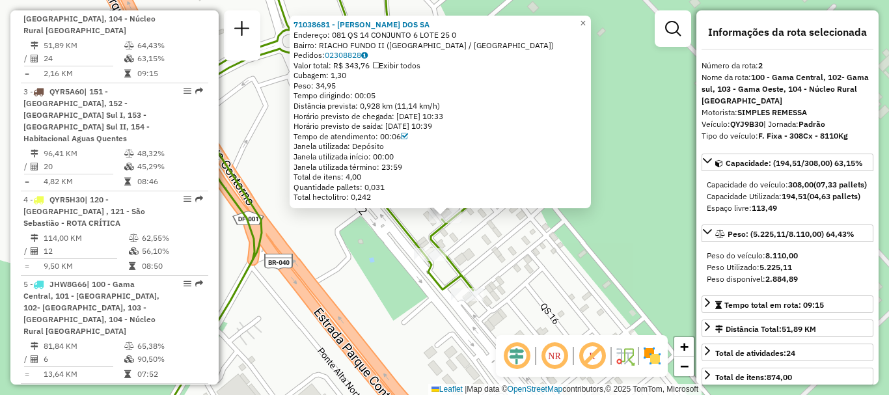
drag, startPoint x: 631, startPoint y: 191, endPoint x: 632, endPoint y: 209, distance: 18.9
click at [632, 209] on div "71038681 - MARCINO NUNES DOS SA Endereço: 081 QS 14 CONJUNTO 6 LOTE 25 0 Bairro…" at bounding box center [444, 197] width 889 height 395
